Goal: Task Accomplishment & Management: Manage account settings

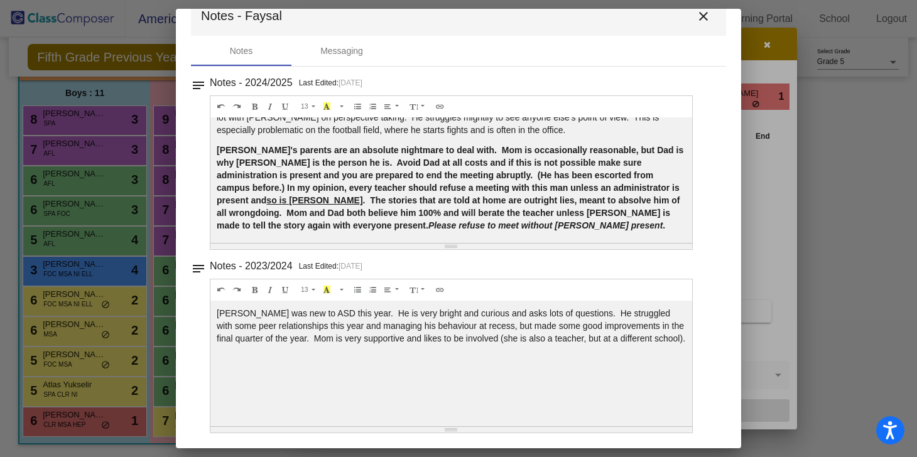
scroll to position [73, 0]
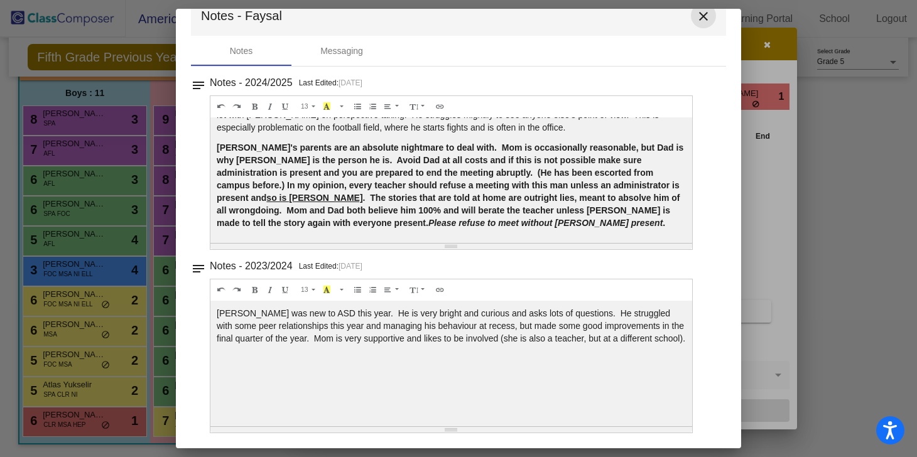
click at [701, 13] on mat-icon "close" at bounding box center [703, 16] width 15 height 15
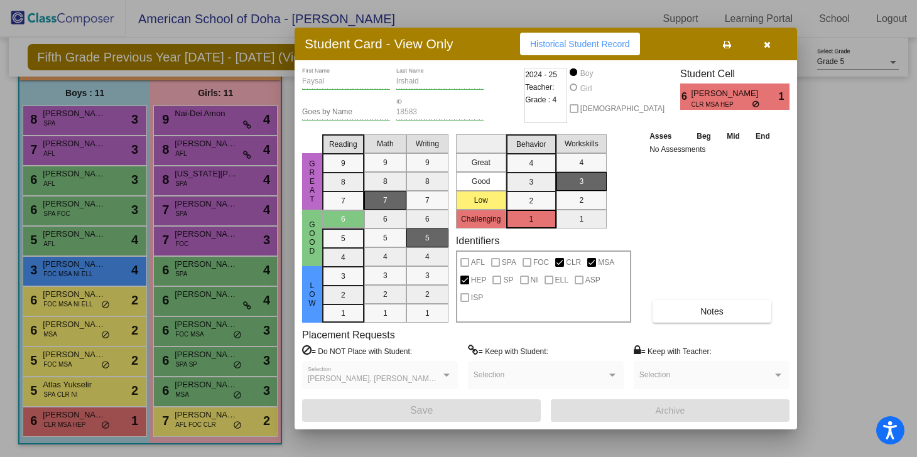
click at [221, 128] on div at bounding box center [458, 228] width 917 height 457
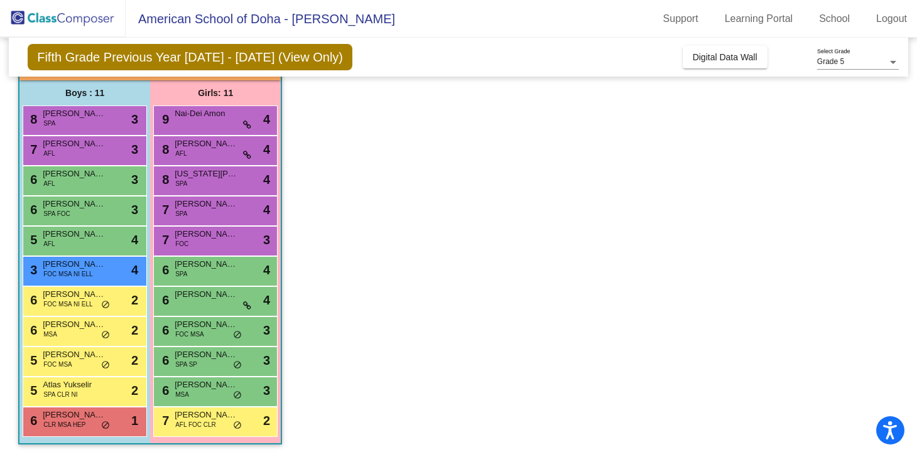
click at [221, 128] on div "9 Nai-Dei Amon lock do_not_disturb_alt 4" at bounding box center [215, 119] width 120 height 26
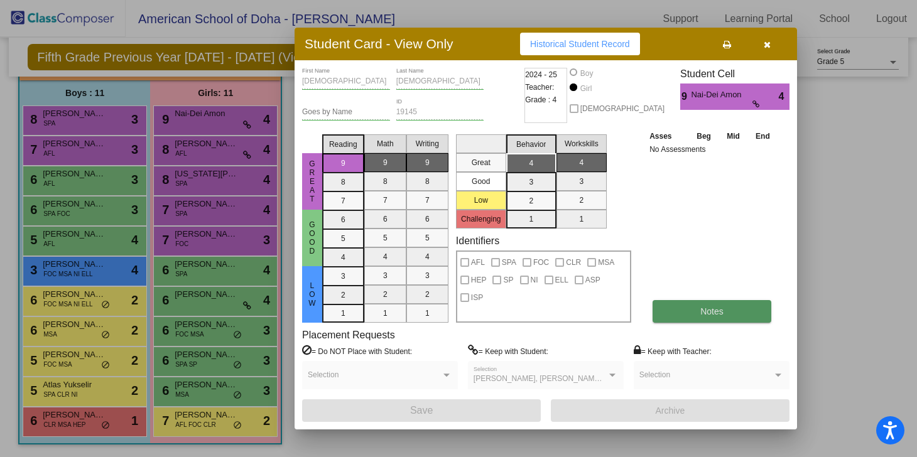
click at [738, 315] on button "Notes" at bounding box center [712, 311] width 119 height 23
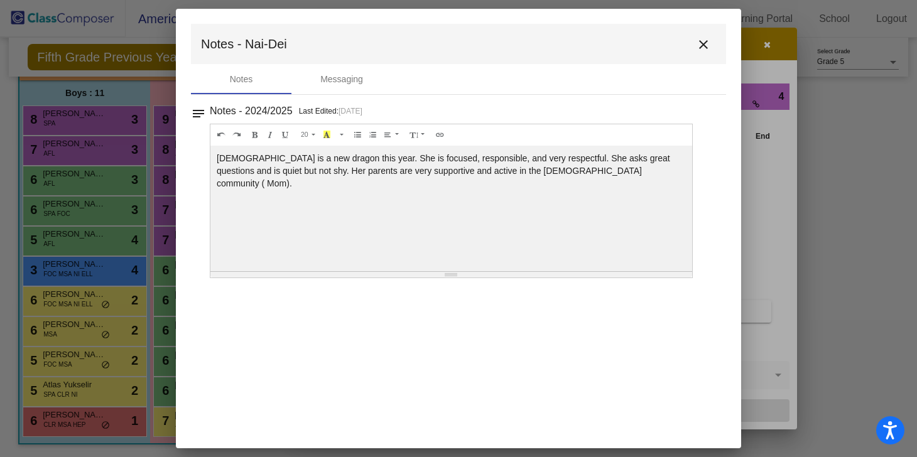
click at [708, 45] on mat-icon "close" at bounding box center [703, 44] width 15 height 15
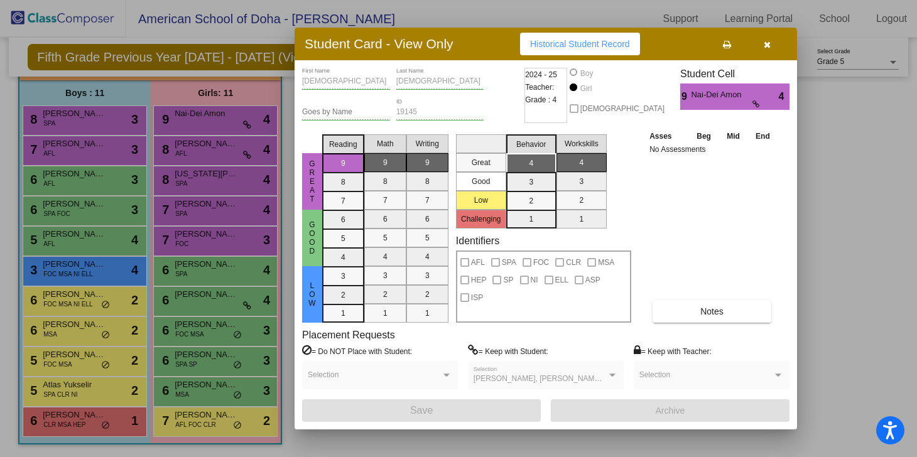
click at [205, 155] on div at bounding box center [458, 228] width 917 height 457
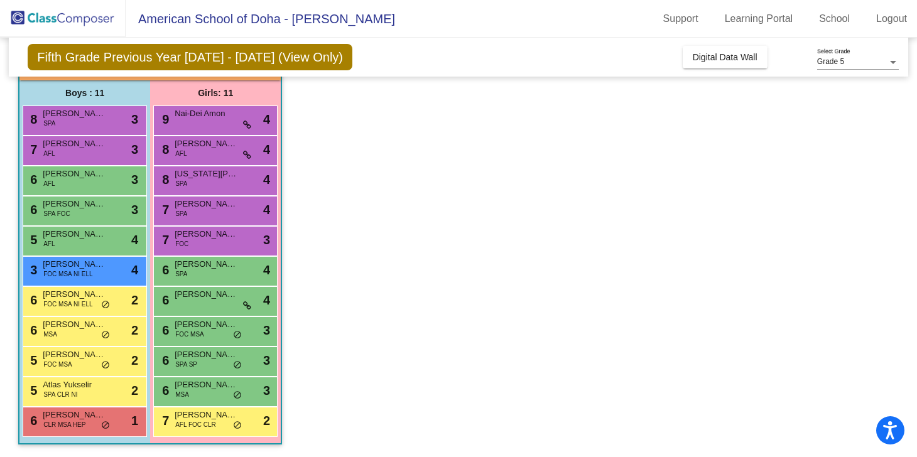
click at [205, 155] on div "8 [PERSON_NAME] AFL lock do_not_disturb_alt 4" at bounding box center [215, 149] width 120 height 26
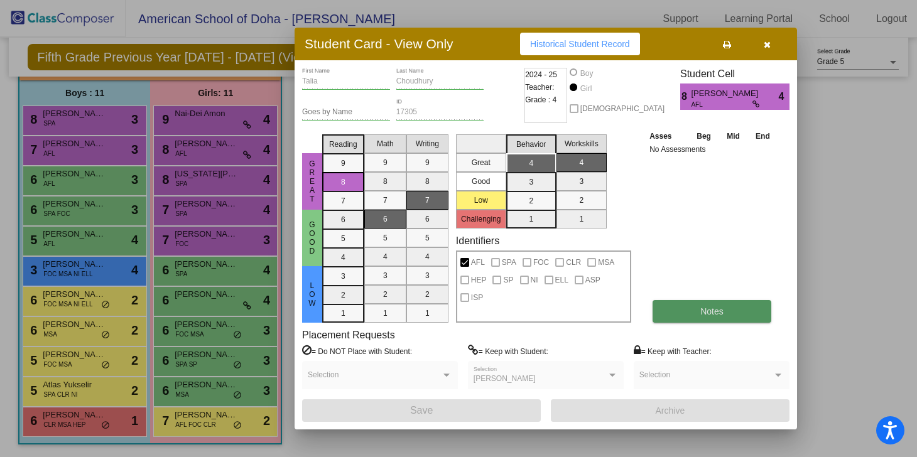
click at [741, 314] on button "Notes" at bounding box center [712, 311] width 119 height 23
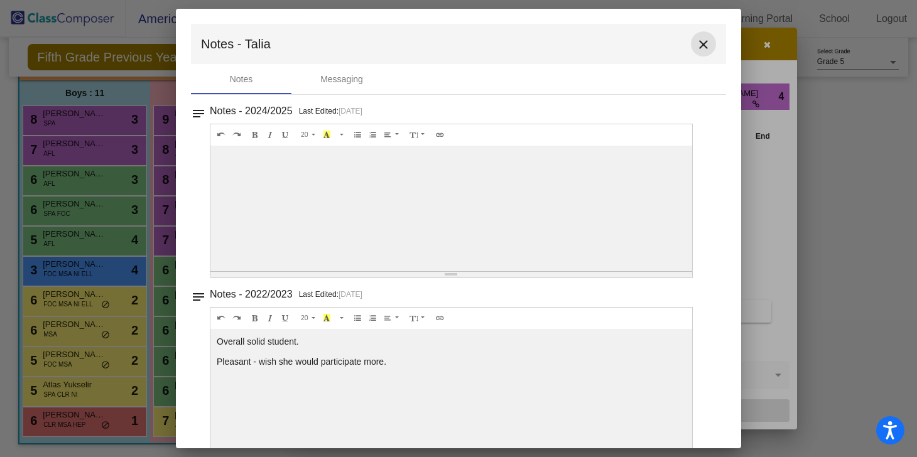
click at [696, 46] on mat-icon "close" at bounding box center [703, 44] width 15 height 15
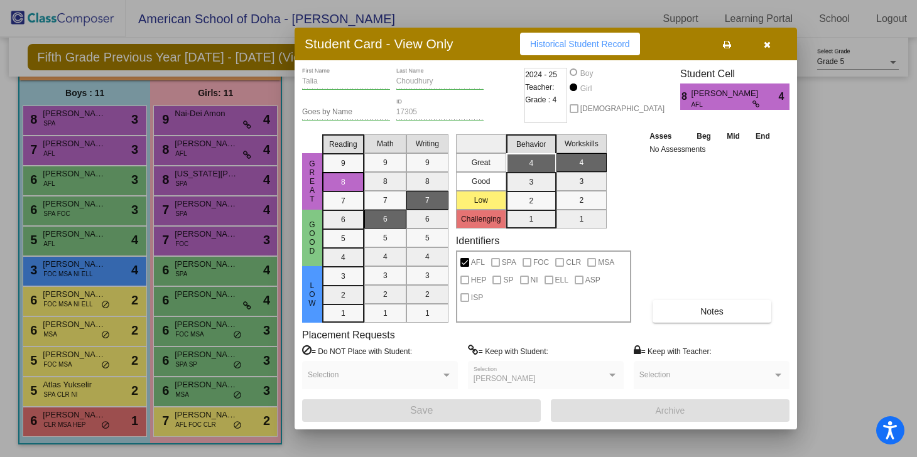
click at [200, 177] on div at bounding box center [458, 228] width 917 height 457
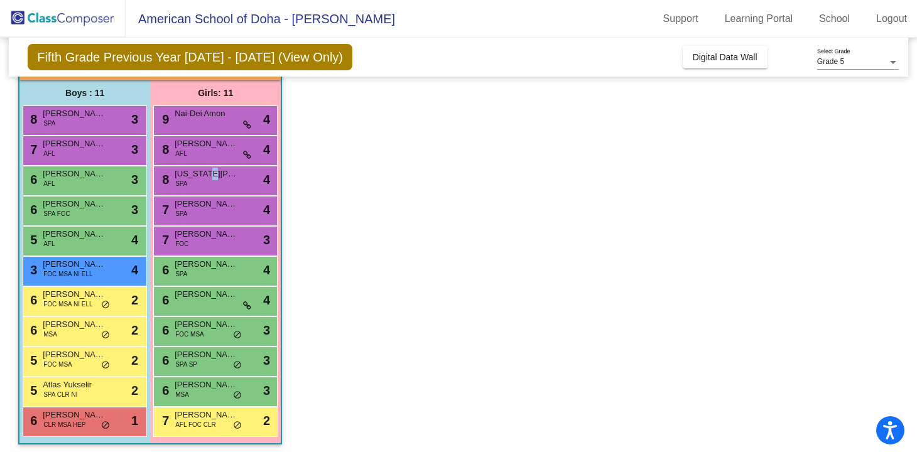
click at [200, 177] on span "[US_STATE][PERSON_NAME]" at bounding box center [206, 174] width 63 height 13
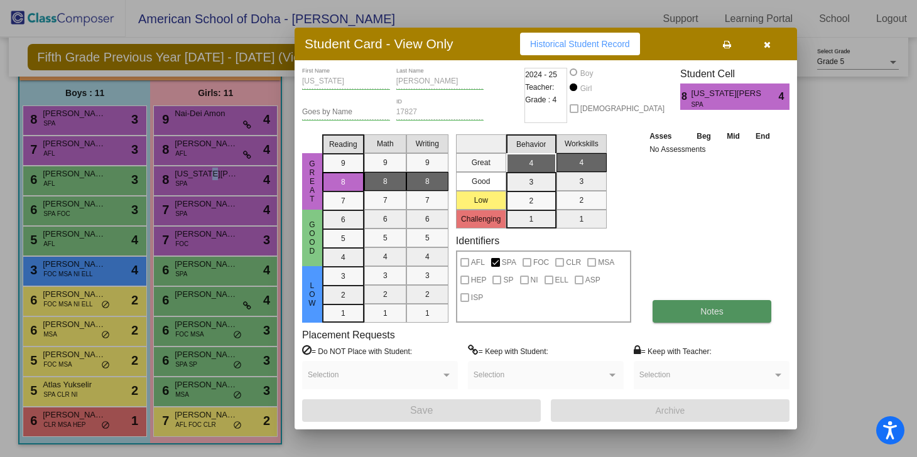
click at [737, 312] on button "Notes" at bounding box center [712, 311] width 119 height 23
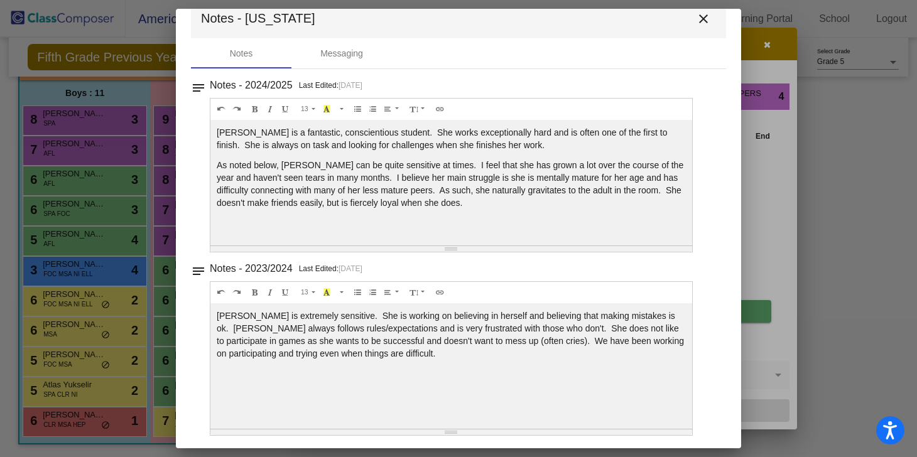
scroll to position [29, 0]
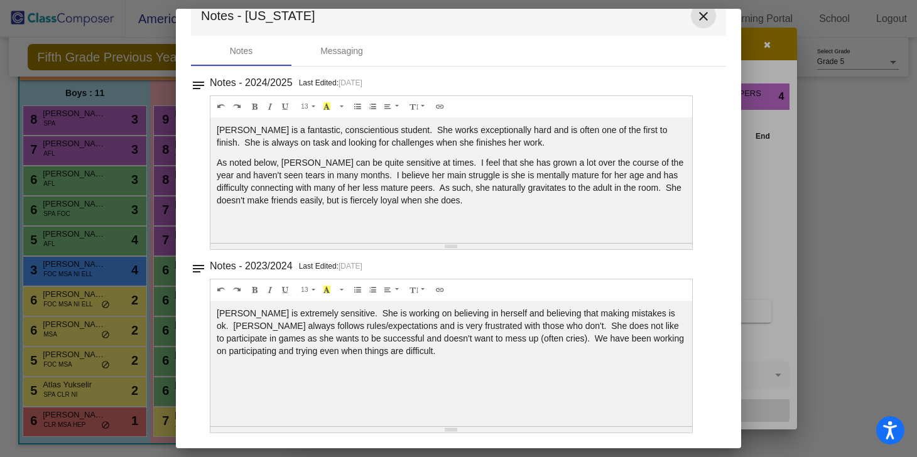
click at [701, 17] on mat-icon "close" at bounding box center [703, 16] width 15 height 15
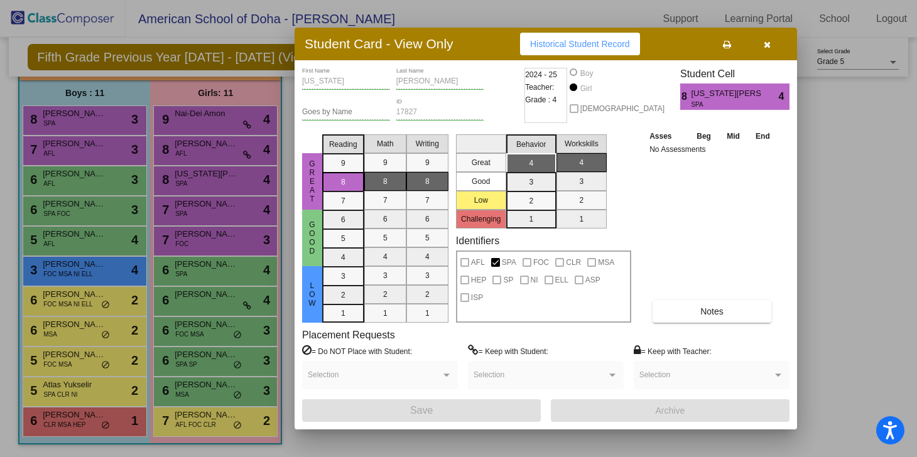
click at [201, 210] on div at bounding box center [458, 228] width 917 height 457
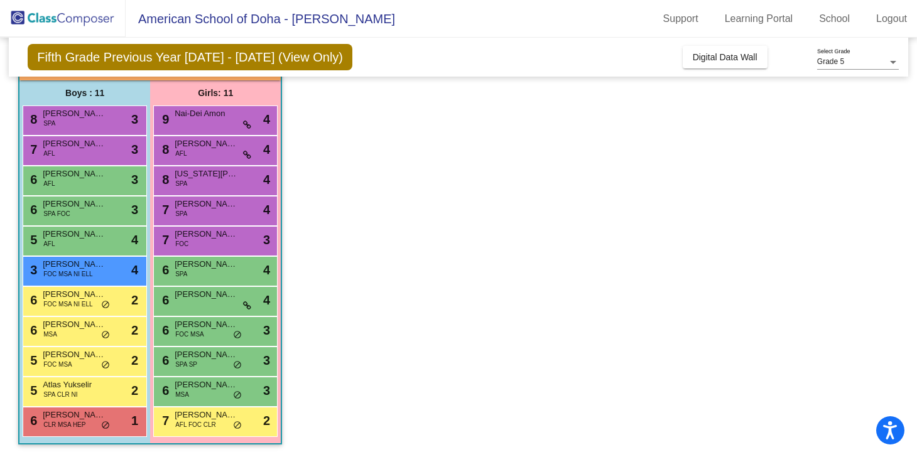
click at [201, 210] on span "[PERSON_NAME]" at bounding box center [206, 204] width 63 height 13
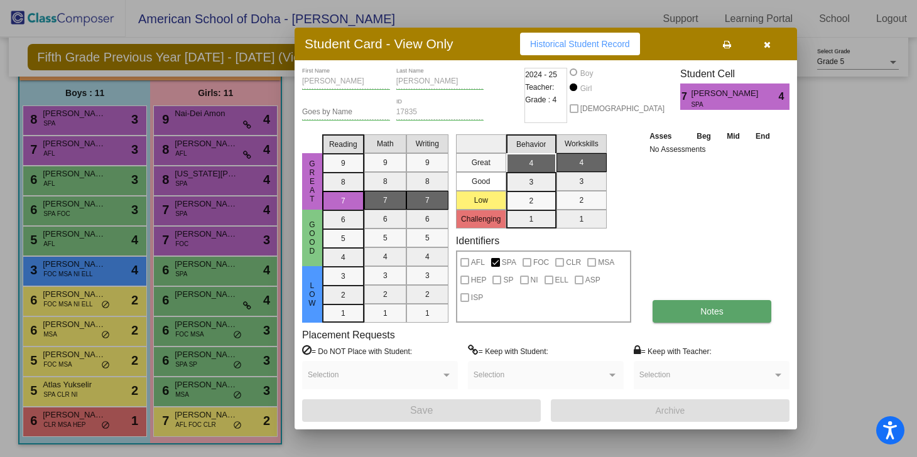
click at [748, 316] on button "Notes" at bounding box center [712, 311] width 119 height 23
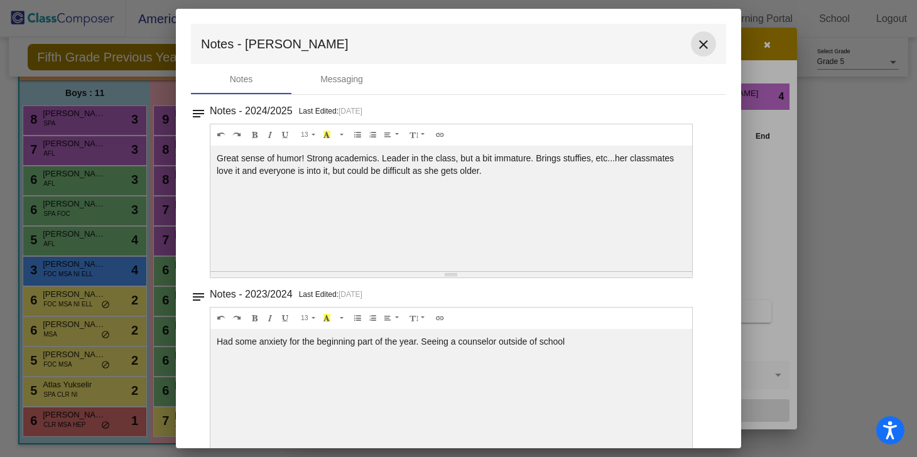
click at [699, 46] on mat-icon "close" at bounding box center [703, 44] width 15 height 15
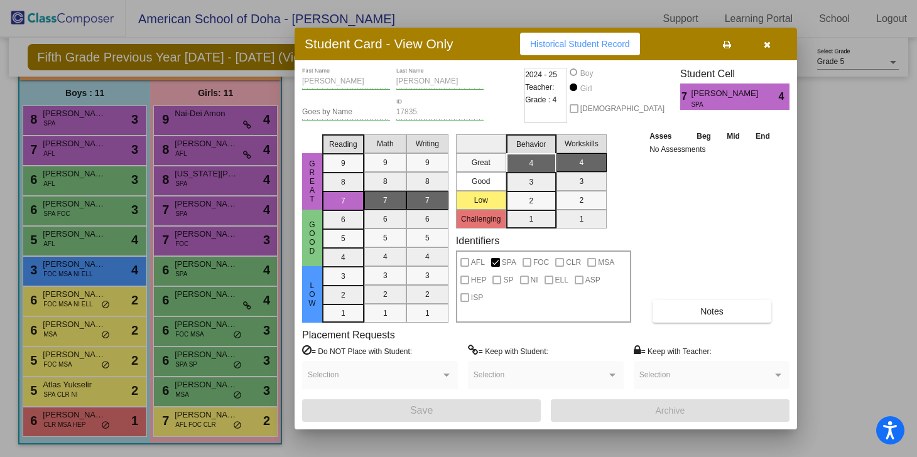
click at [213, 243] on div at bounding box center [458, 228] width 917 height 457
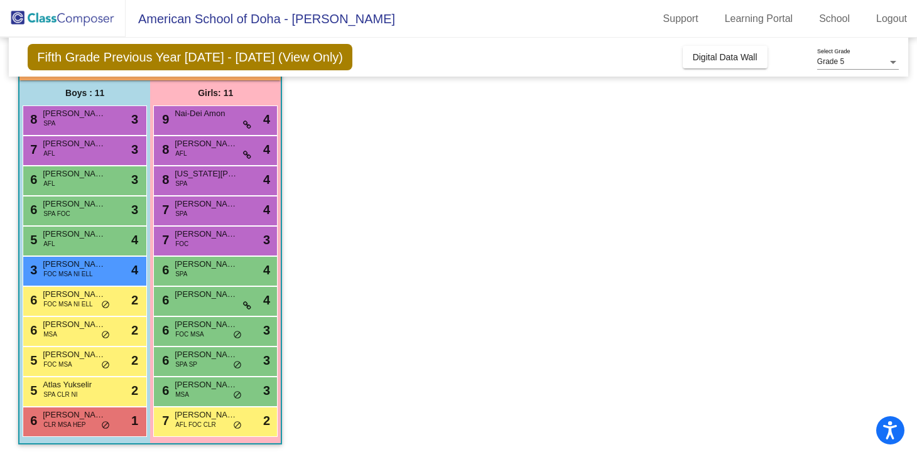
click at [213, 243] on div "7 [PERSON_NAME] FOC lock do_not_disturb_alt 3" at bounding box center [215, 240] width 120 height 26
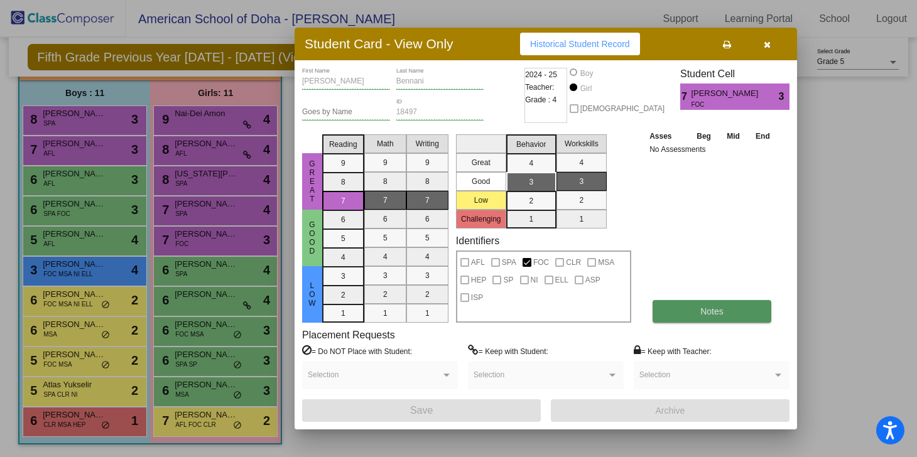
click at [701, 305] on button "Notes" at bounding box center [712, 311] width 119 height 23
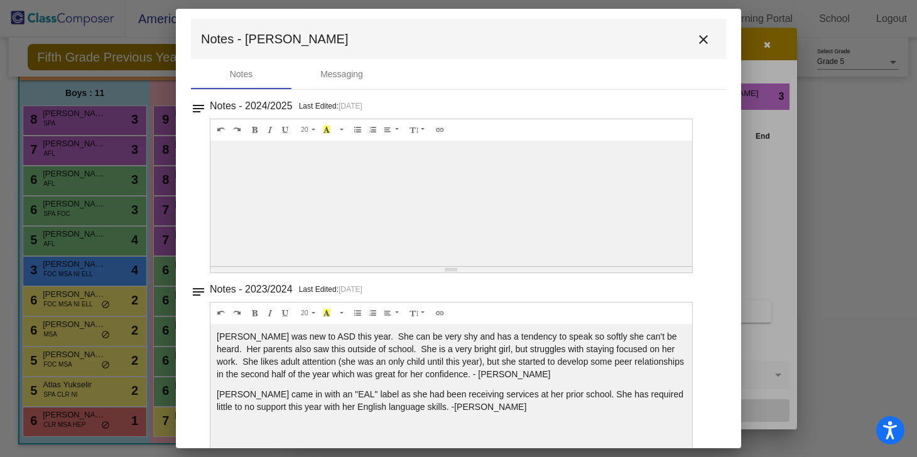
scroll to position [0, 0]
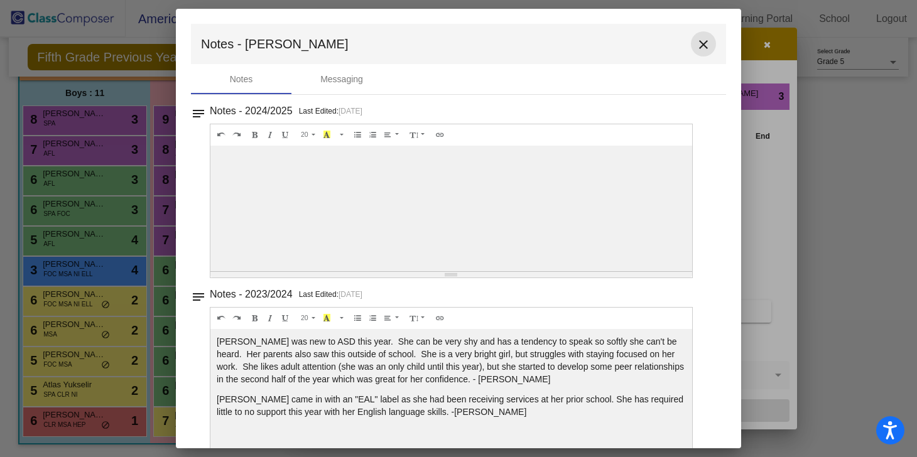
click at [697, 43] on mat-icon "close" at bounding box center [703, 44] width 15 height 15
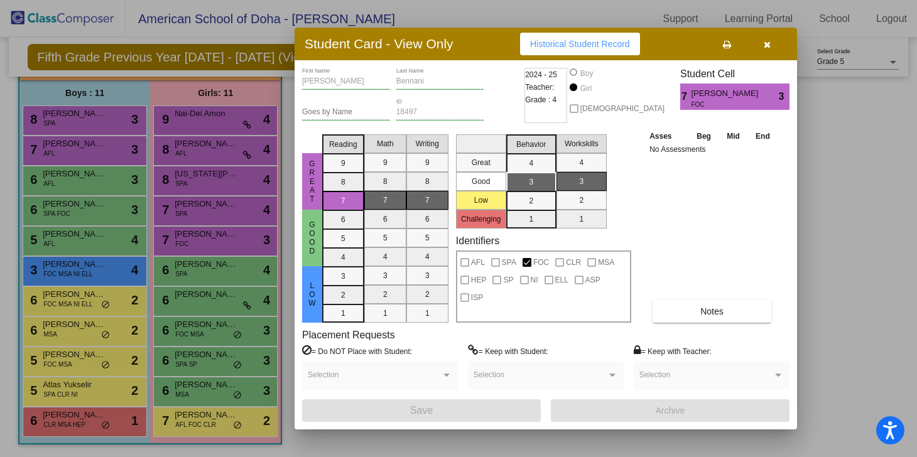
click at [195, 271] on div at bounding box center [458, 228] width 917 height 457
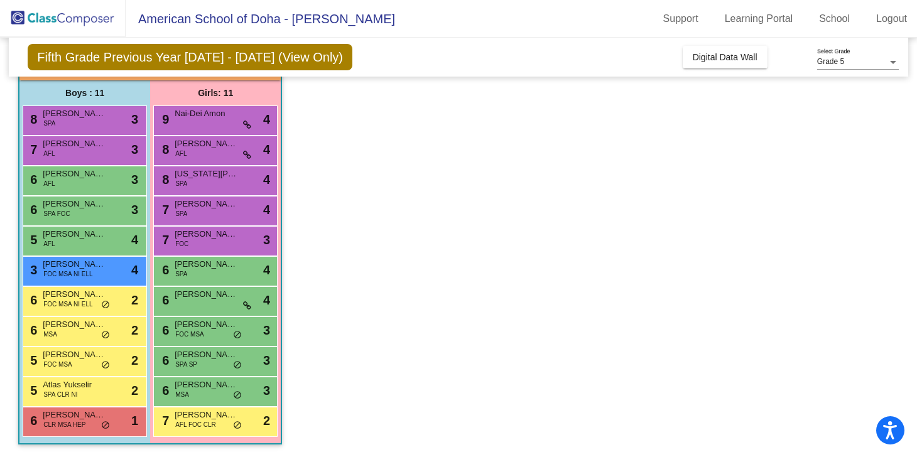
click at [195, 271] on div "6 [PERSON_NAME] SPA lock do_not_disturb_alt 4" at bounding box center [215, 270] width 120 height 26
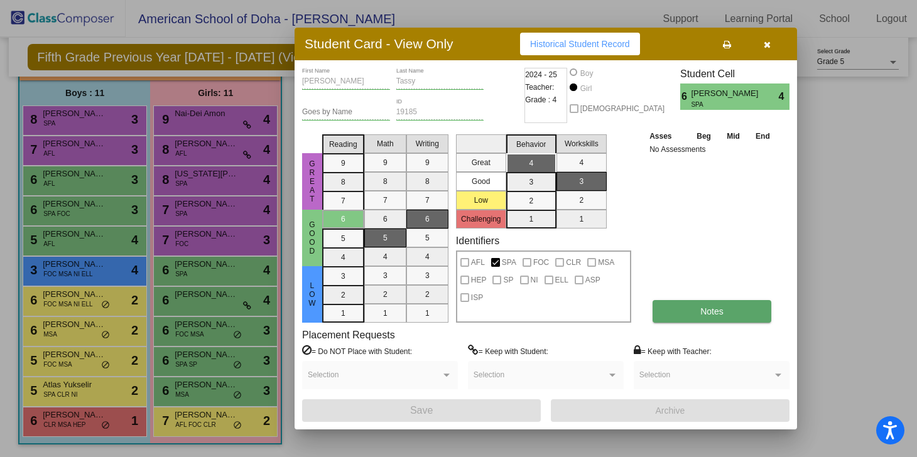
click at [721, 317] on button "Notes" at bounding box center [712, 311] width 119 height 23
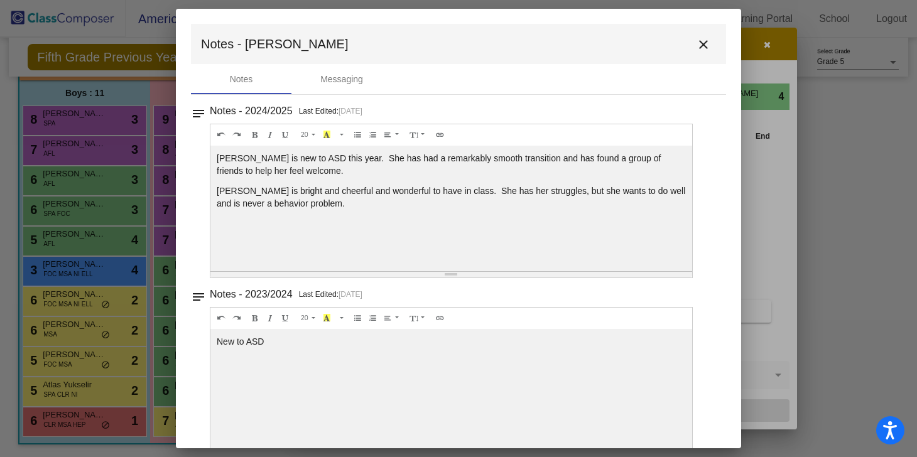
click at [699, 47] on mat-icon "close" at bounding box center [703, 44] width 15 height 15
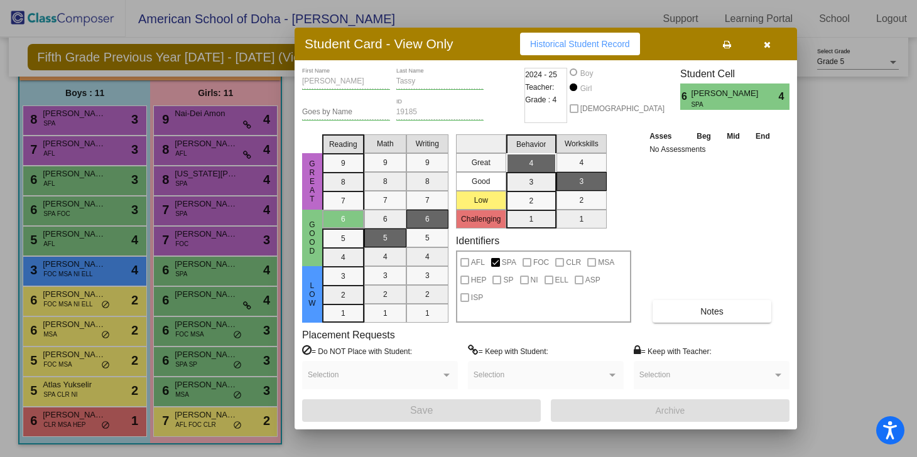
click at [200, 298] on div at bounding box center [458, 228] width 917 height 457
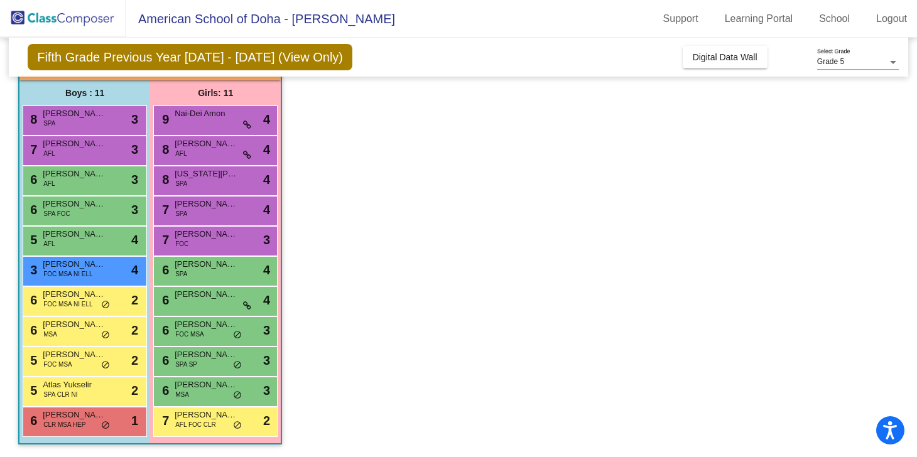
click at [200, 298] on span "[PERSON_NAME]" at bounding box center [206, 294] width 63 height 13
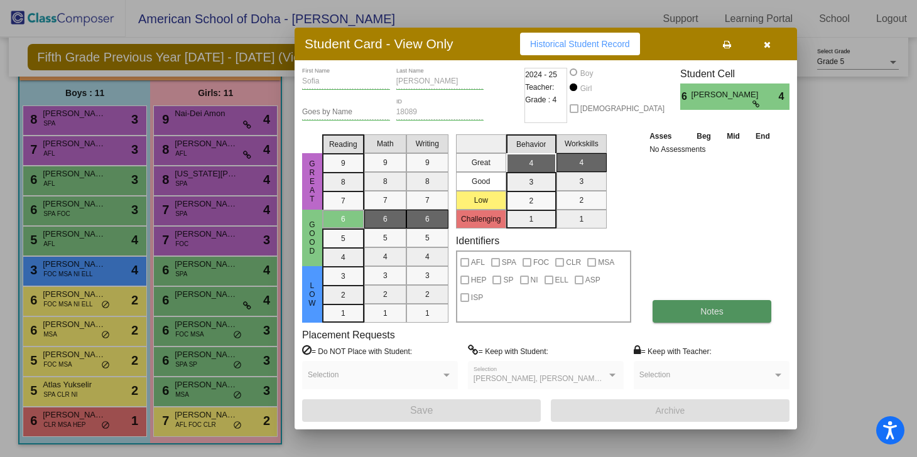
click at [755, 309] on button "Notes" at bounding box center [712, 311] width 119 height 23
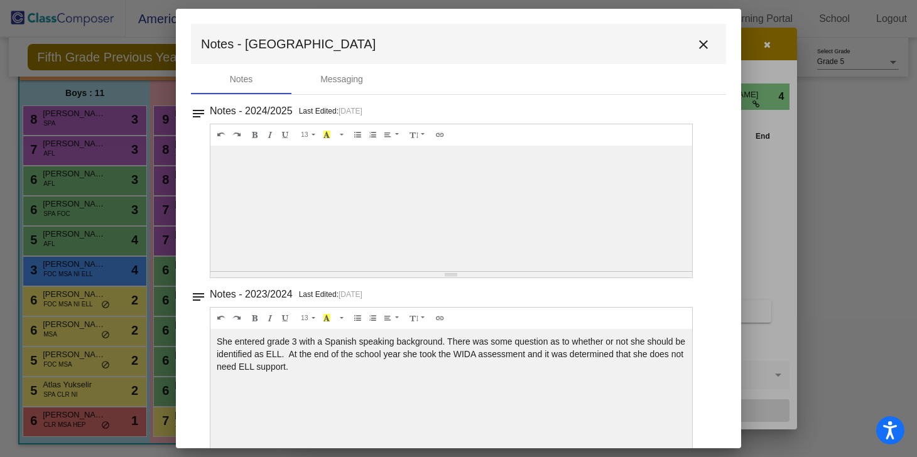
click at [701, 45] on mat-icon "close" at bounding box center [703, 44] width 15 height 15
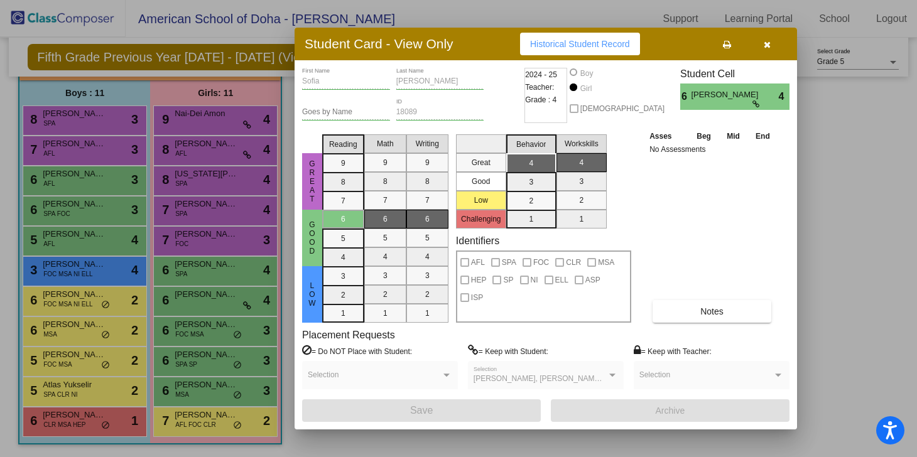
click at [209, 329] on div at bounding box center [458, 228] width 917 height 457
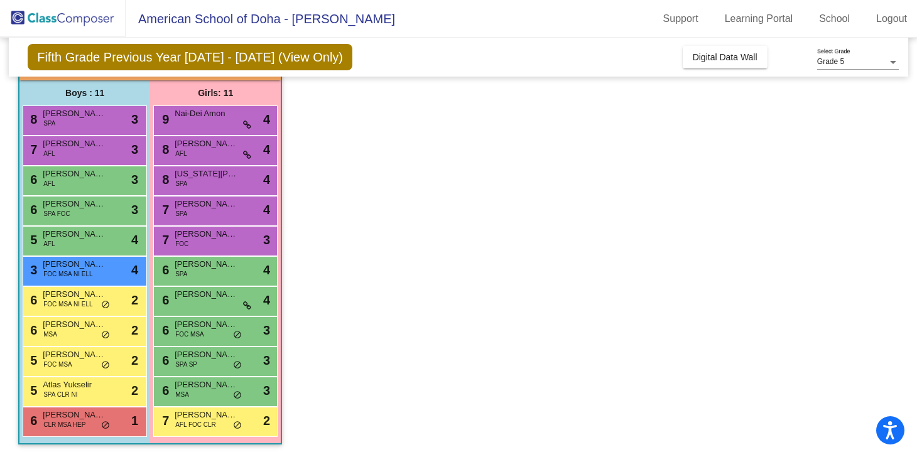
click at [209, 329] on span "[PERSON_NAME] El [PERSON_NAME]" at bounding box center [206, 325] width 63 height 13
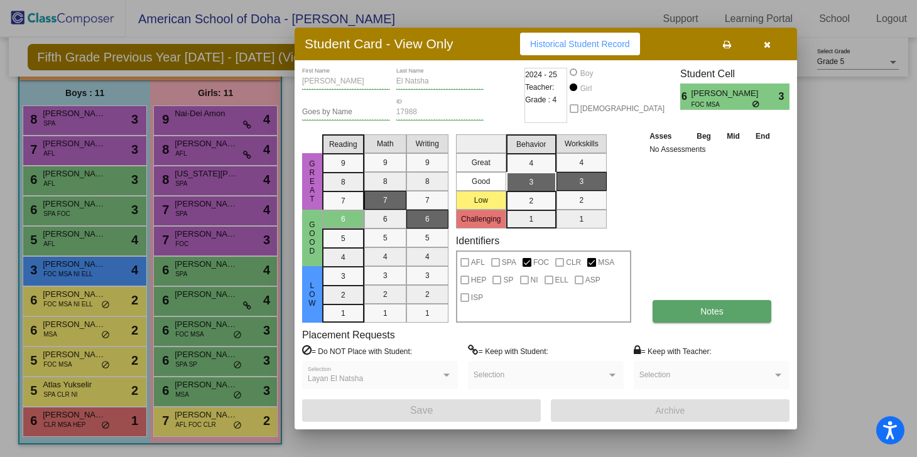
click at [739, 314] on button "Notes" at bounding box center [712, 311] width 119 height 23
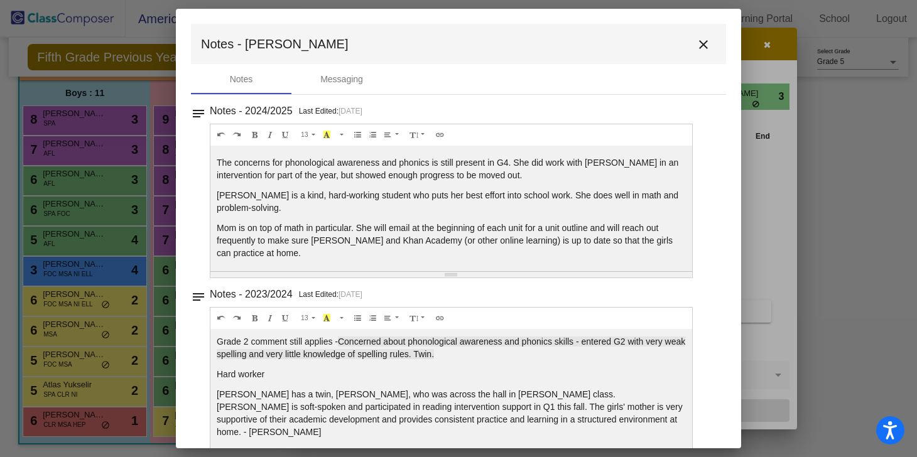
scroll to position [18, 0]
click at [698, 43] on mat-icon "close" at bounding box center [703, 44] width 15 height 15
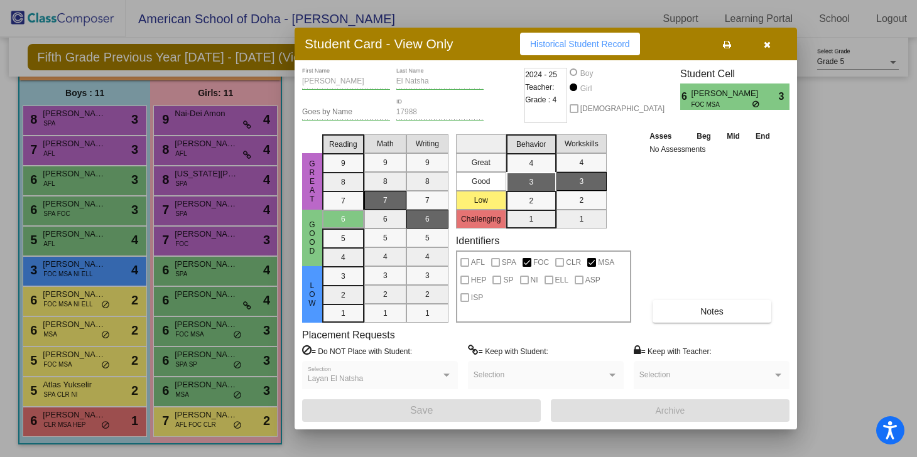
click at [202, 356] on div at bounding box center [458, 228] width 917 height 457
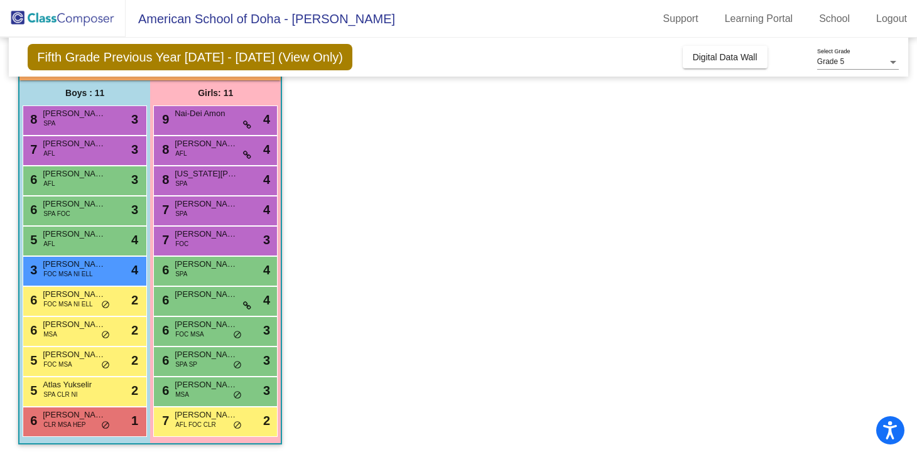
click at [202, 356] on span "[PERSON_NAME]" at bounding box center [206, 355] width 63 height 13
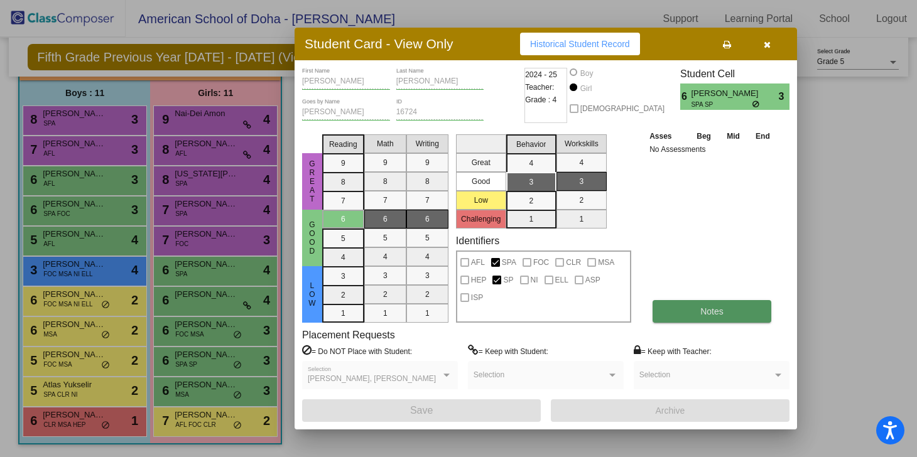
click at [731, 312] on button "Notes" at bounding box center [712, 311] width 119 height 23
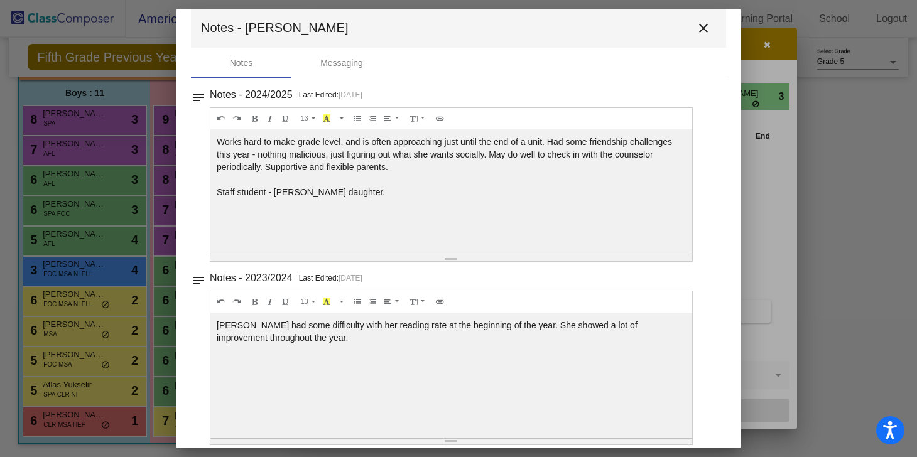
scroll to position [23, 0]
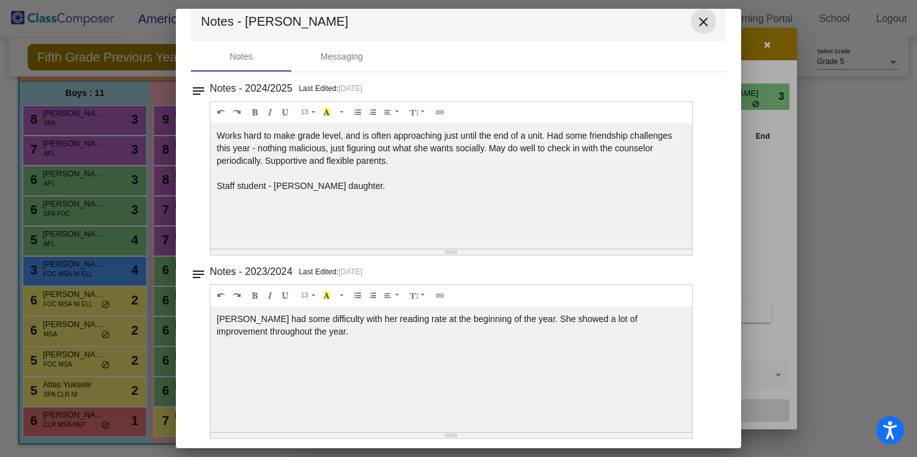
click at [696, 23] on mat-icon "close" at bounding box center [703, 21] width 15 height 15
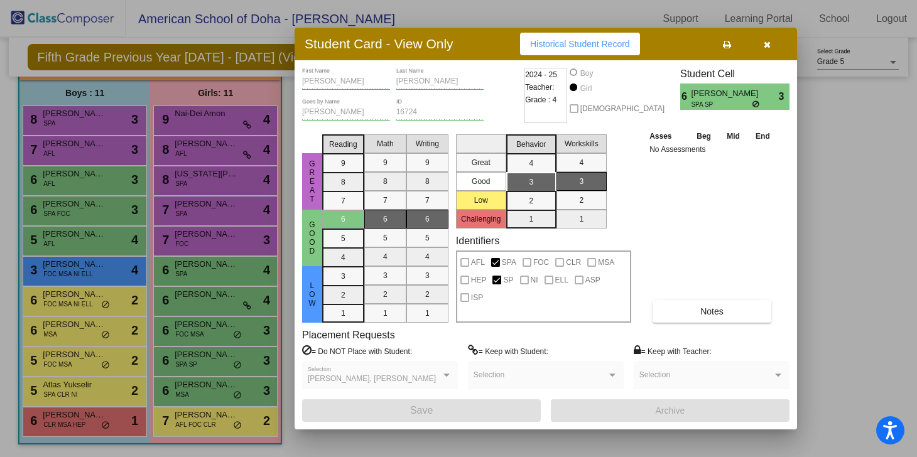
click at [204, 386] on div at bounding box center [458, 228] width 917 height 457
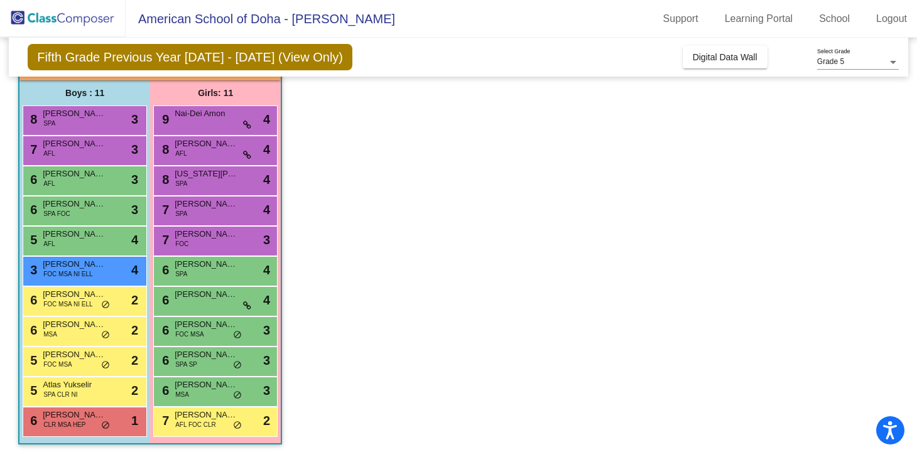
click at [204, 386] on span "[PERSON_NAME]" at bounding box center [206, 385] width 63 height 13
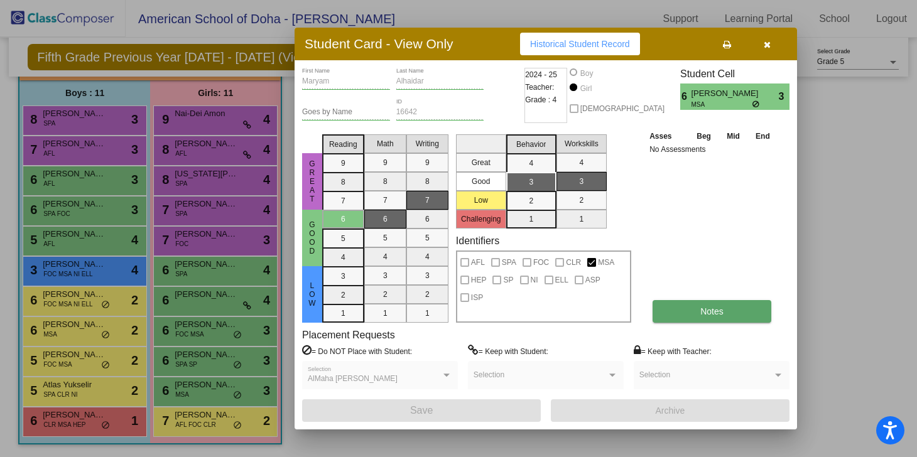
click at [744, 314] on button "Notes" at bounding box center [712, 311] width 119 height 23
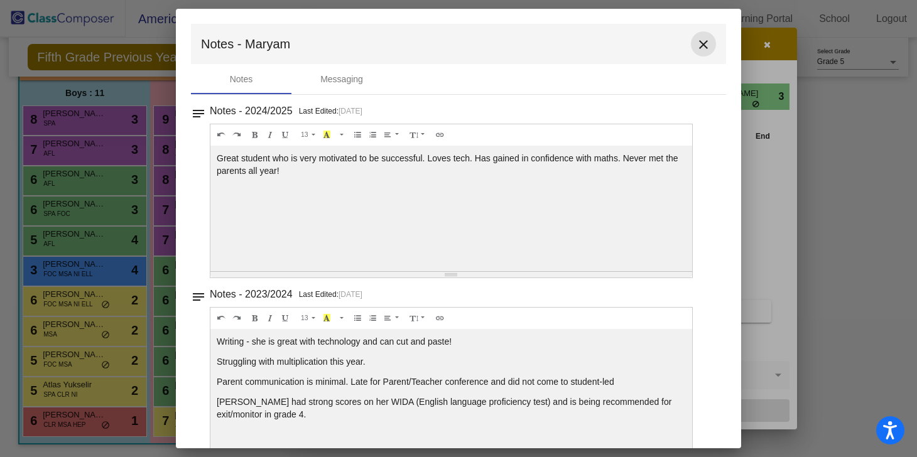
click at [696, 48] on mat-icon "close" at bounding box center [703, 44] width 15 height 15
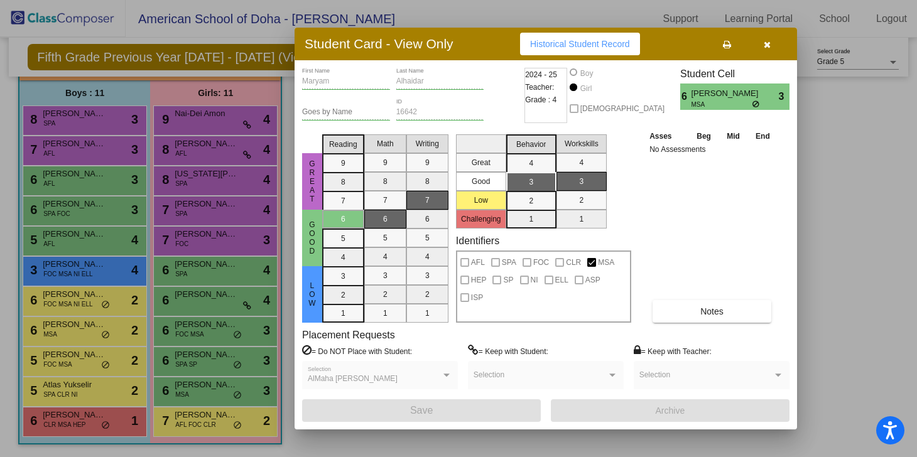
click at [208, 419] on div at bounding box center [458, 228] width 917 height 457
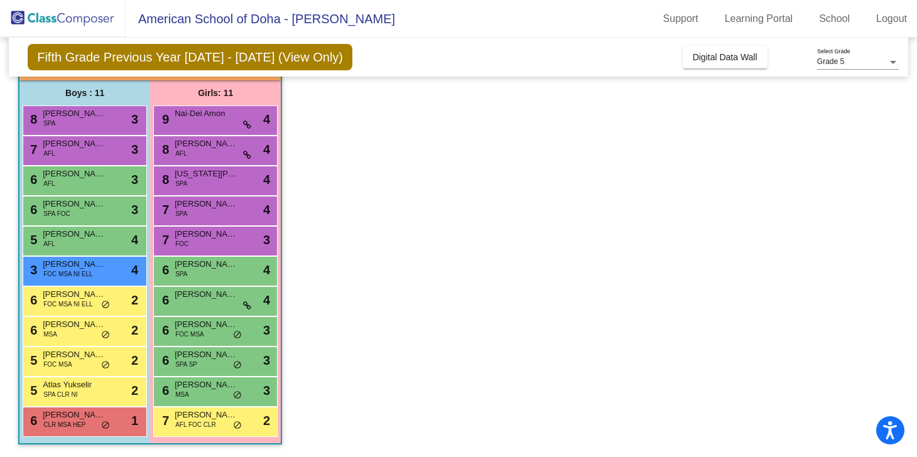
click at [208, 419] on span "[PERSON_NAME]" at bounding box center [206, 415] width 63 height 13
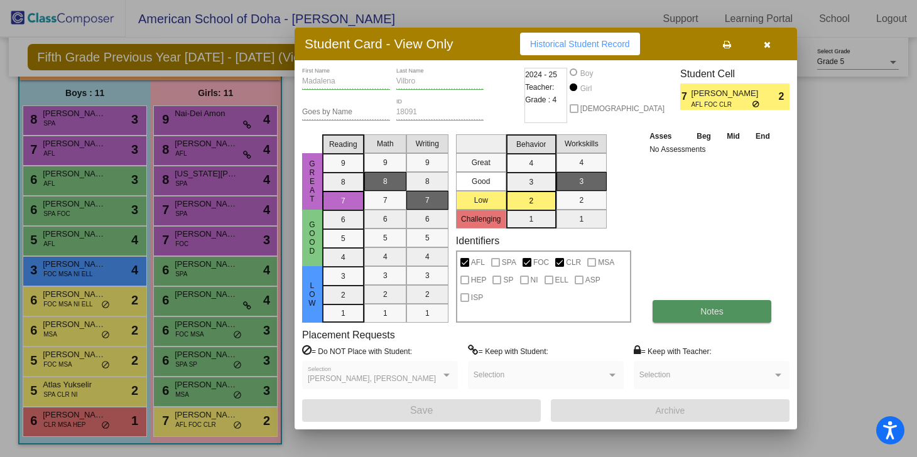
click at [740, 308] on button "Notes" at bounding box center [712, 311] width 119 height 23
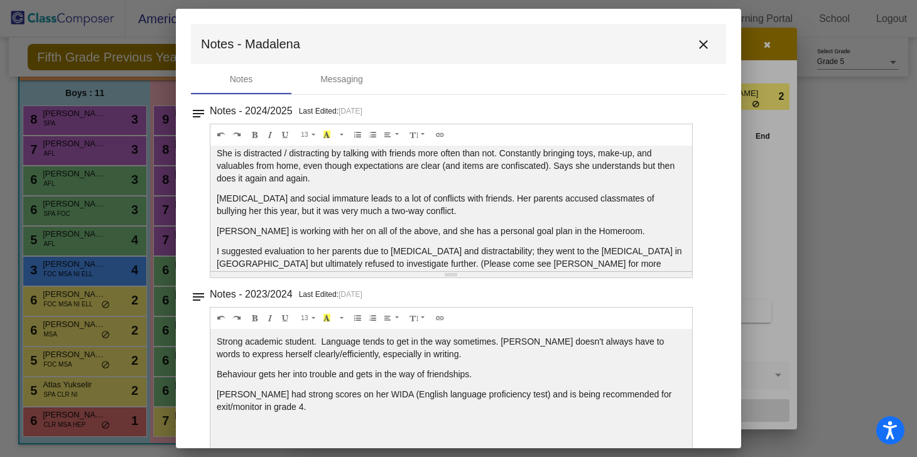
scroll to position [0, 0]
